Goal: Transaction & Acquisition: Purchase product/service

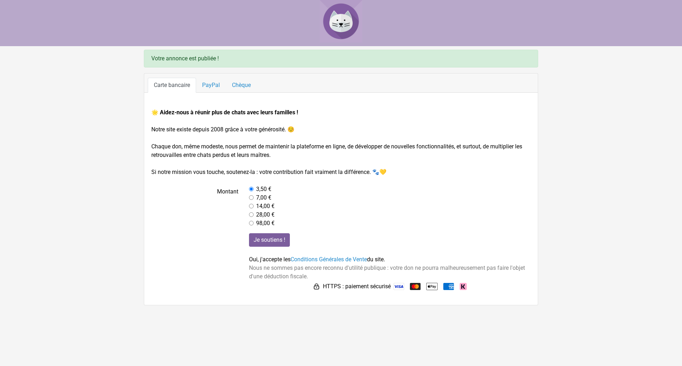
click at [251, 207] on input "radio" at bounding box center [251, 206] width 5 height 5
radio input "true"
click at [261, 238] on input "Je soutiens !" at bounding box center [269, 241] width 41 height 14
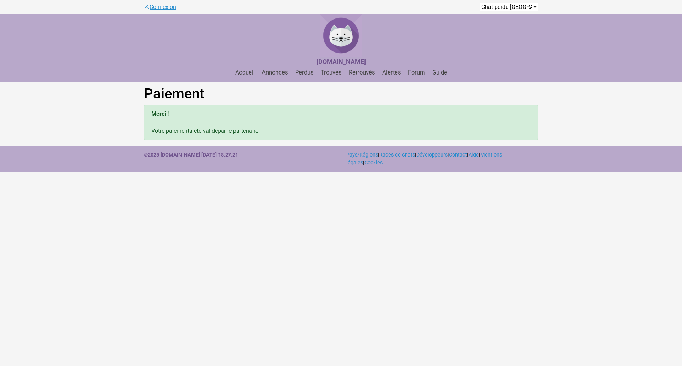
click at [167, 6] on link "Connexion" at bounding box center [160, 7] width 32 height 7
